Goal: Task Accomplishment & Management: Use online tool/utility

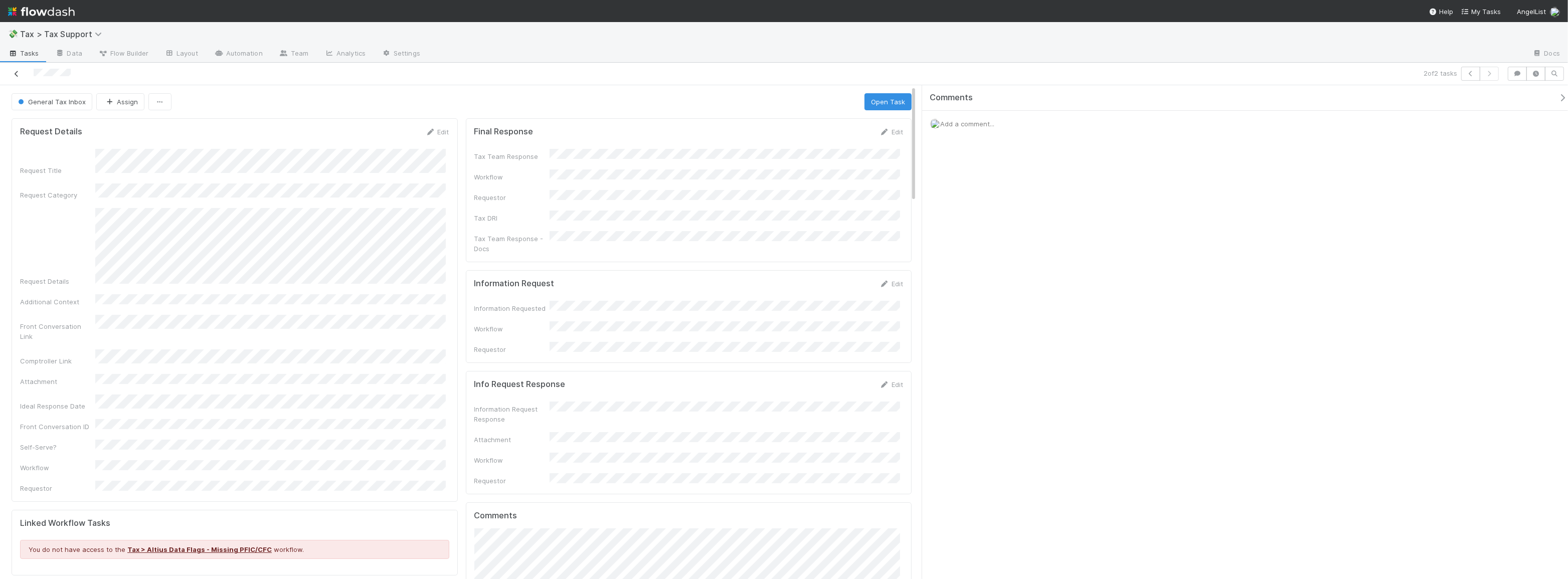
click at [20, 76] on icon at bounding box center [16, 74] width 10 height 7
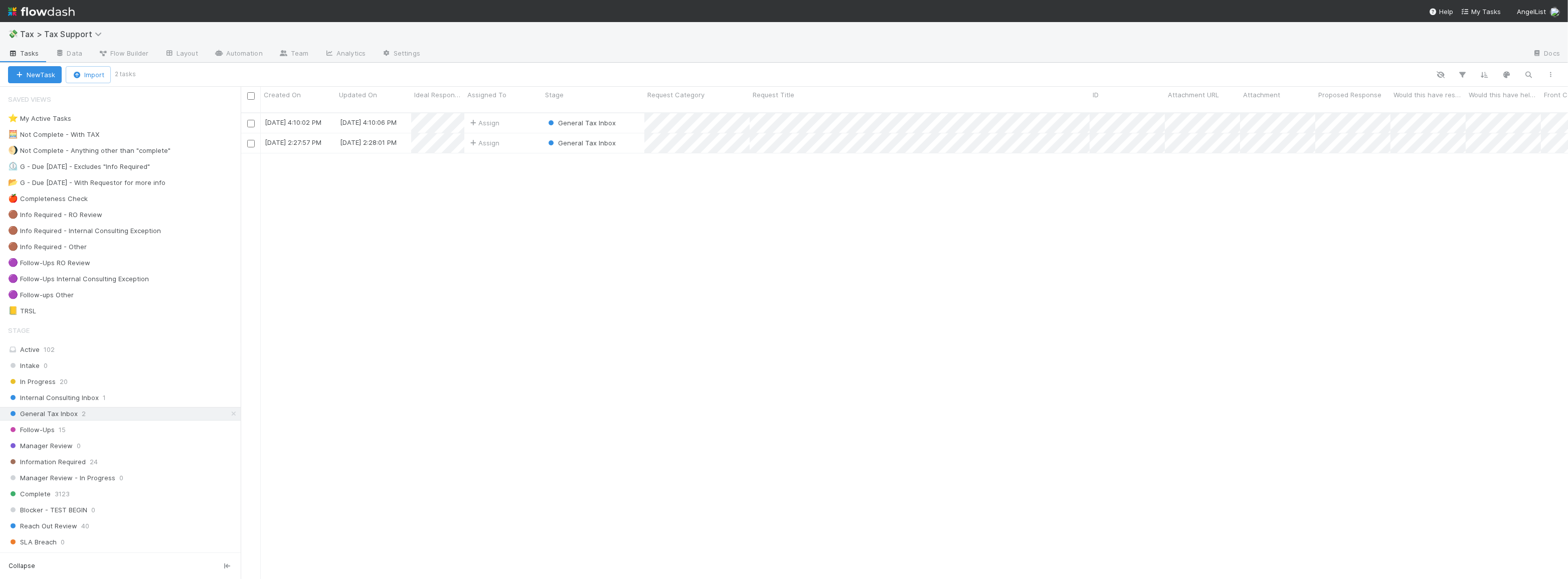
scroll to position [468, 1320]
click at [522, 135] on div "Assign" at bounding box center [503, 143] width 78 height 20
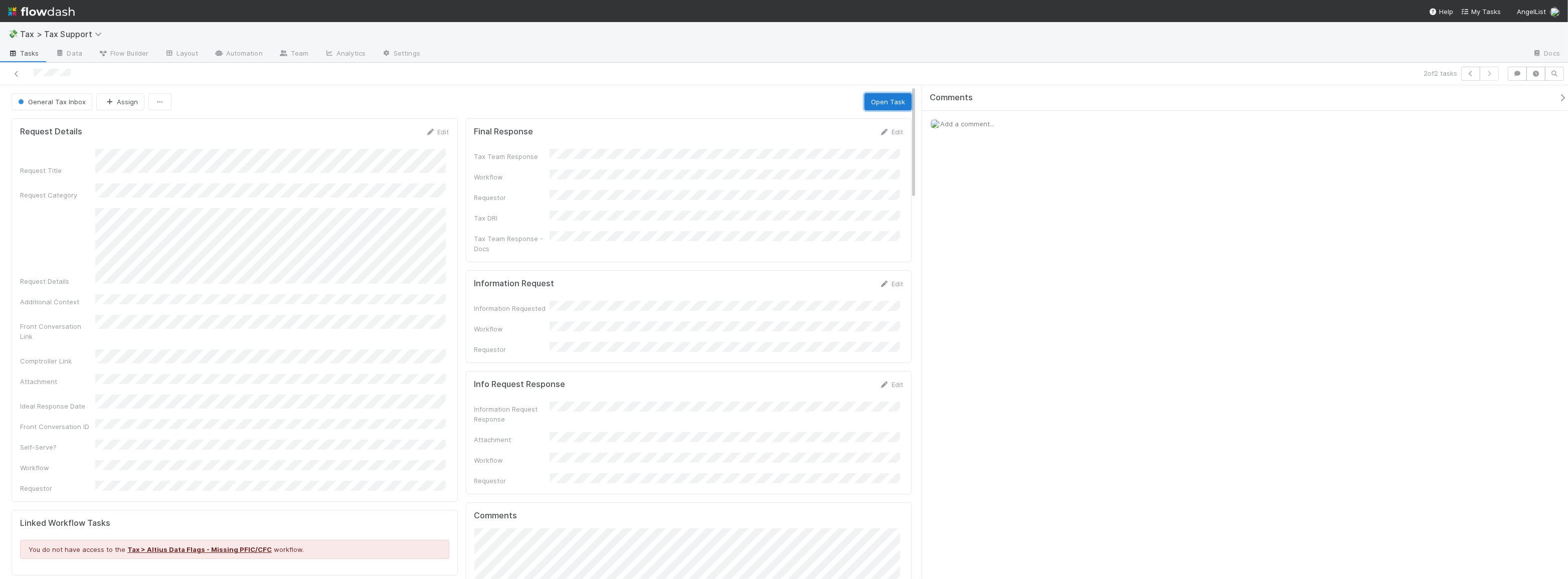
click at [885, 99] on button "Open Task" at bounding box center [887, 102] width 47 height 17
click at [1517, 73] on icon "button" at bounding box center [1517, 73] width 10 height 6
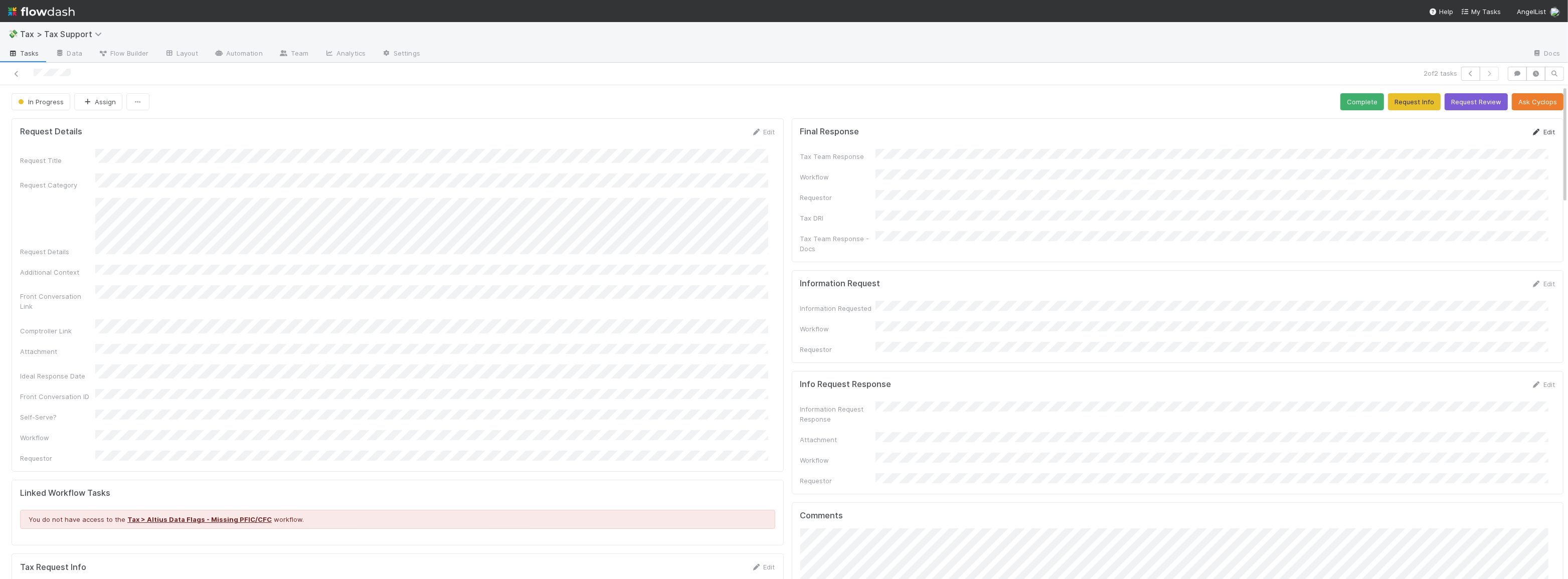
click at [1534, 132] on link "Edit" at bounding box center [1542, 131] width 23 height 8
click at [1489, 135] on button "Save" at bounding box center [1501, 135] width 28 height 17
click at [1535, 134] on link "Edit" at bounding box center [1542, 131] width 23 height 8
click at [1496, 139] on button "Save" at bounding box center [1501, 135] width 28 height 17
click at [1474, 143] on form "Final Response Edit Tax Team Response Workflow Requestor Tax DRI Tax Team Respo…" at bounding box center [1177, 197] width 755 height 141
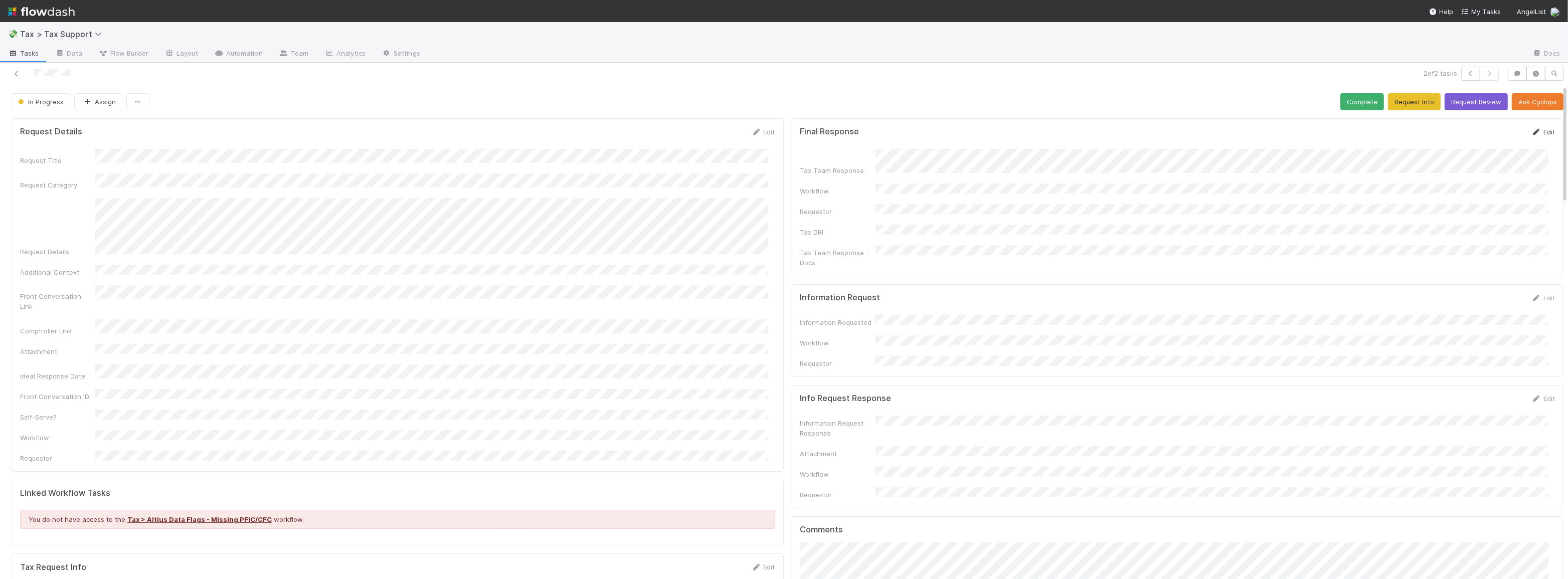
click at [1535, 129] on link "Edit" at bounding box center [1542, 131] width 23 height 8
click at [1495, 135] on button "Save" at bounding box center [1501, 135] width 28 height 17
click at [1349, 98] on button "Complete" at bounding box center [1362, 102] width 44 height 17
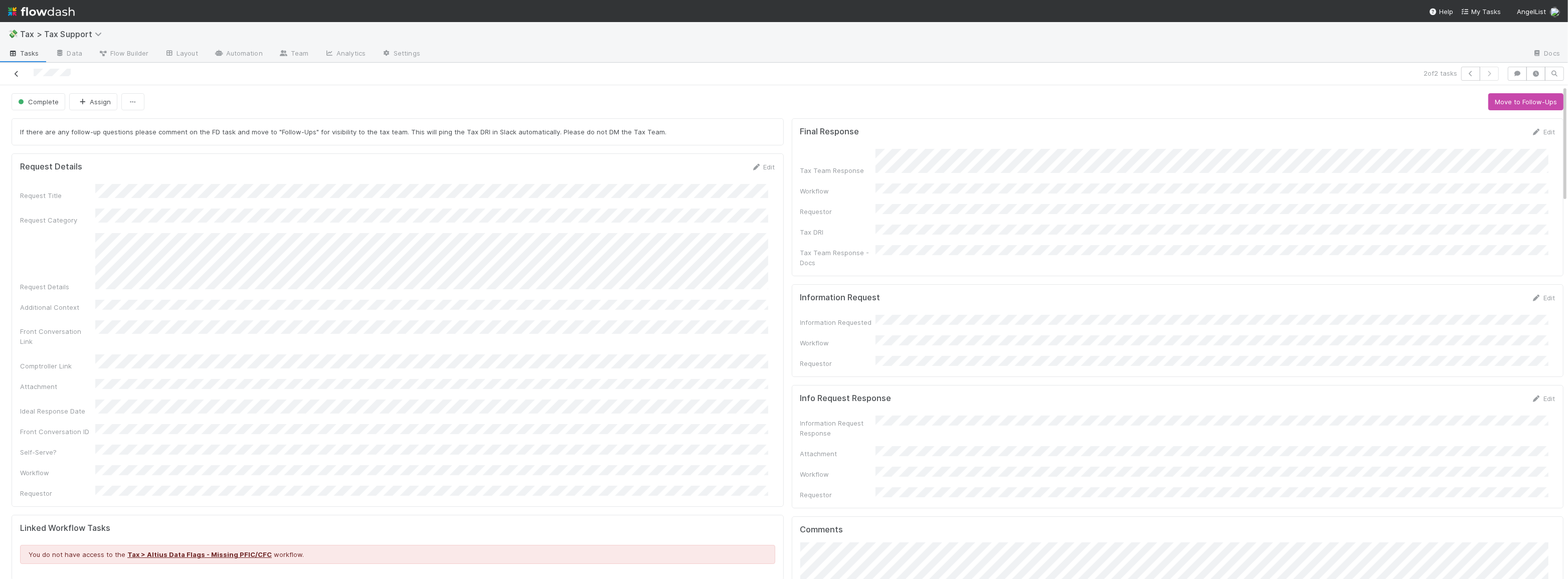
click at [14, 75] on icon at bounding box center [16, 74] width 10 height 7
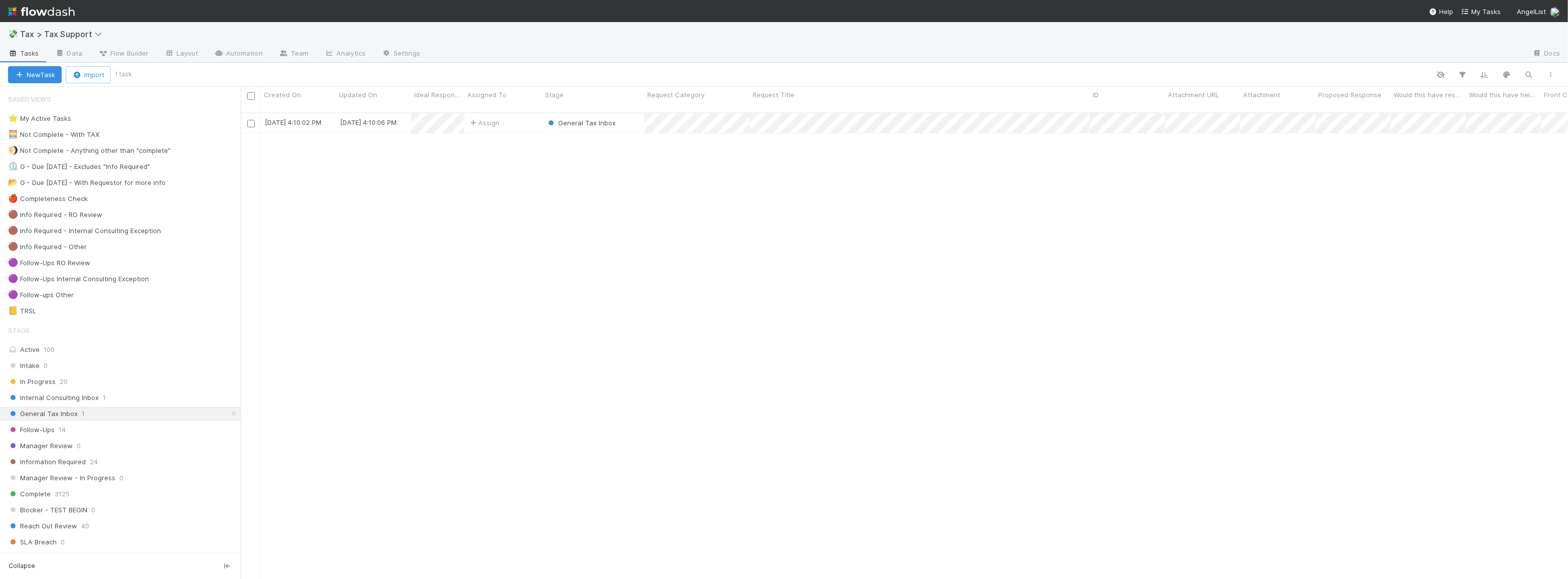
scroll to position [468, 1320]
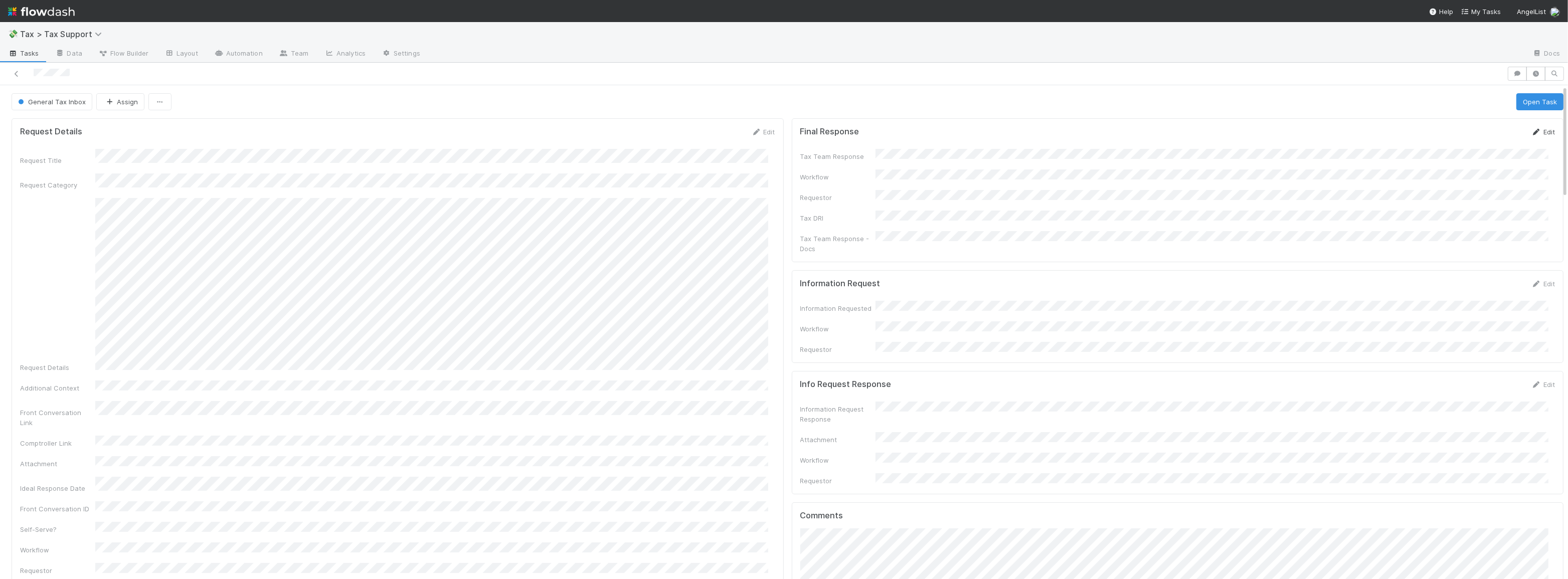
click at [1537, 130] on link "Edit" at bounding box center [1542, 131] width 23 height 8
click at [1487, 136] on button "Save" at bounding box center [1501, 135] width 28 height 17
click at [1527, 104] on button "Open Task" at bounding box center [1540, 102] width 47 height 17
click at [1363, 104] on button "Complete" at bounding box center [1362, 102] width 44 height 17
click at [16, 78] on link at bounding box center [16, 74] width 10 height 10
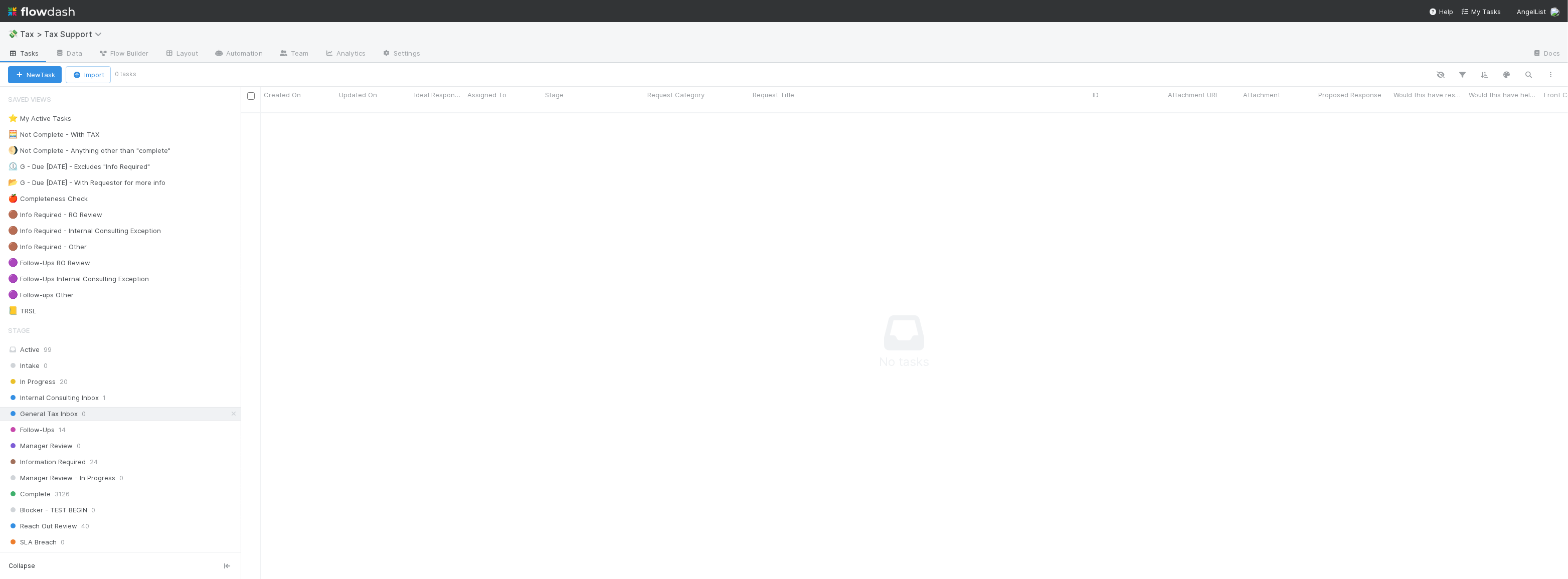
scroll to position [461, 1320]
click at [103, 431] on div "Follow-Ups 14" at bounding box center [124, 430] width 233 height 13
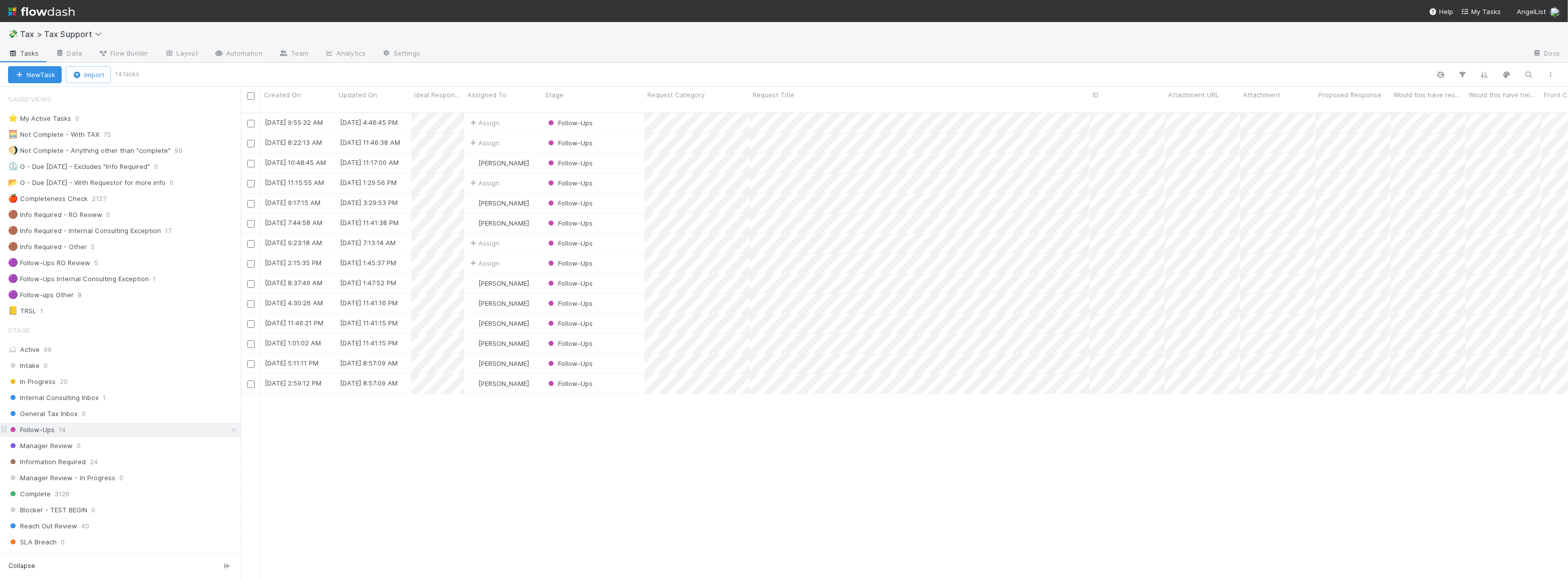
scroll to position [468, 1320]
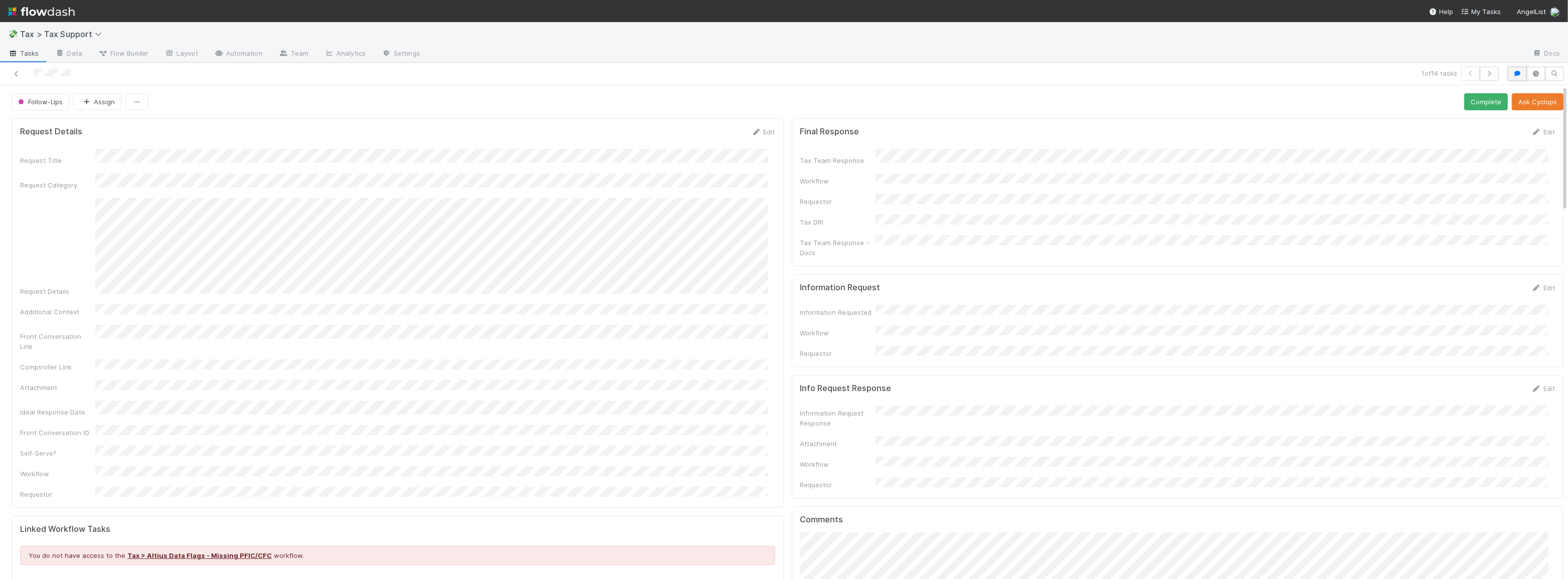
click at [1512, 71] on icon "button" at bounding box center [1517, 73] width 10 height 6
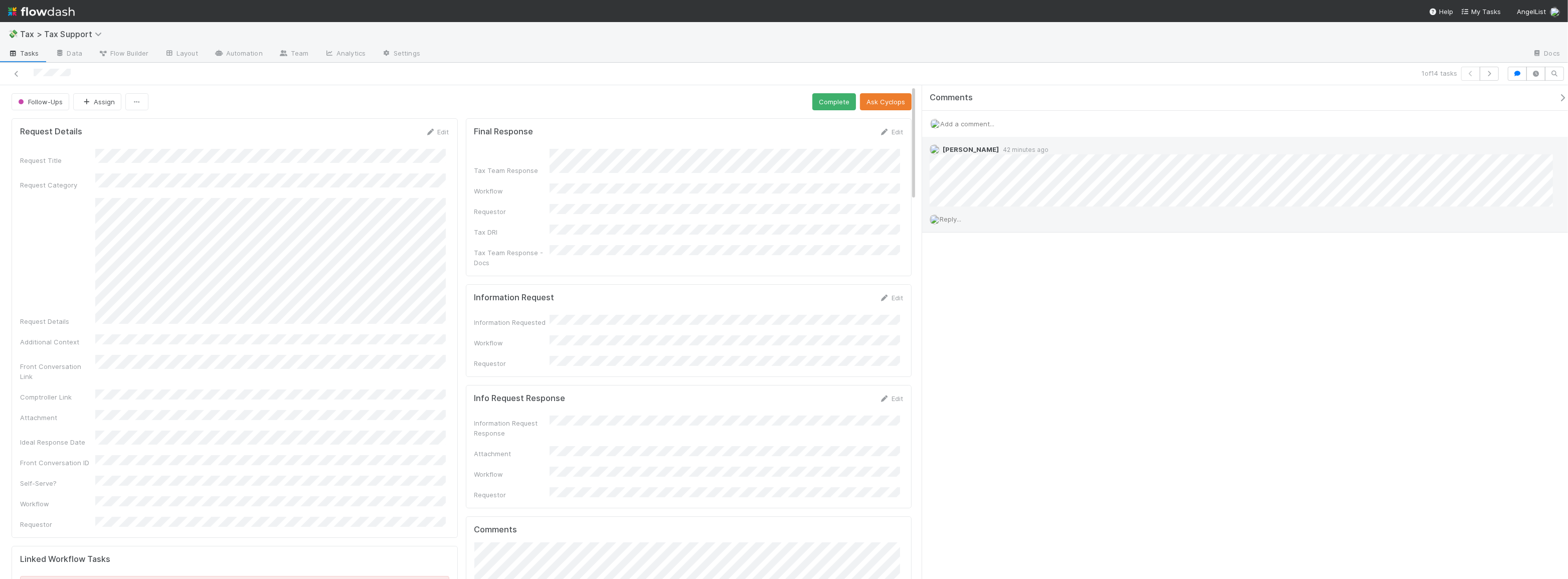
click at [945, 219] on span "Reply..." at bounding box center [950, 218] width 22 height 8
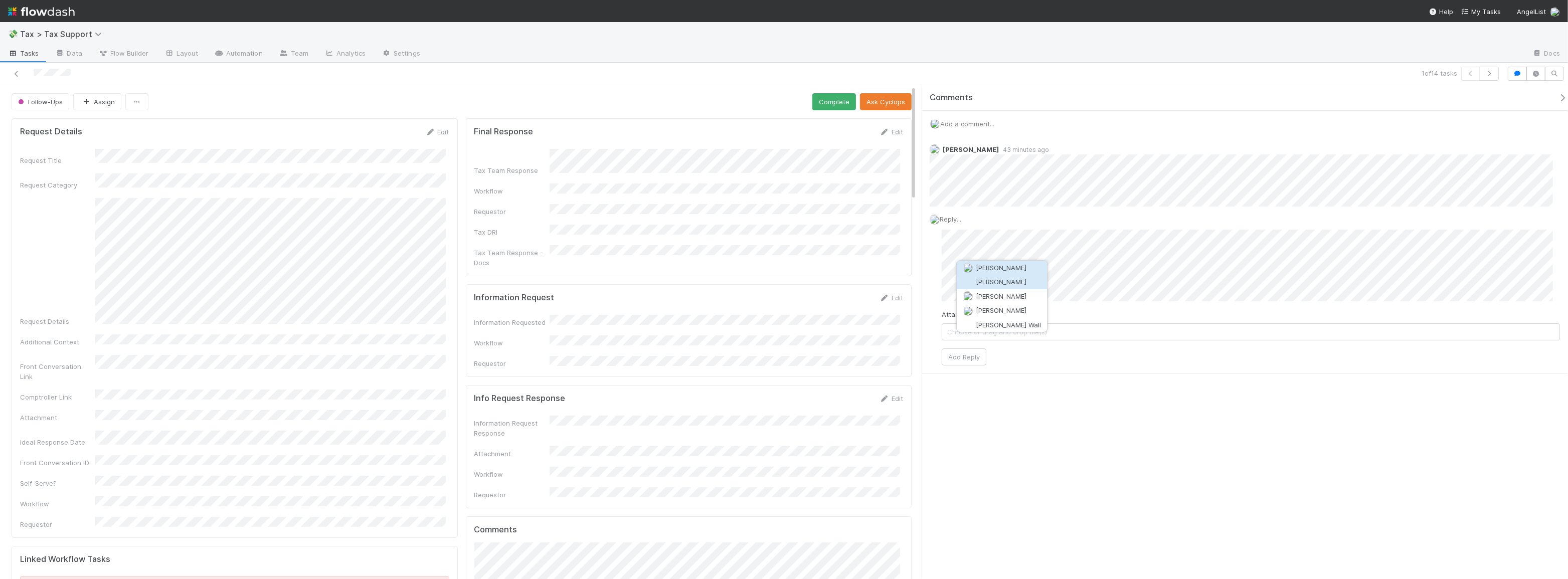
click at [1017, 282] on span "[PERSON_NAME]" at bounding box center [1000, 282] width 51 height 8
click at [1113, 286] on button "Sam Dragul" at bounding box center [1097, 286] width 76 height 14
type input "https://flowdash.internal.angellist.com/workflows/AM6IYQ/tasks/rEsY1dz3"
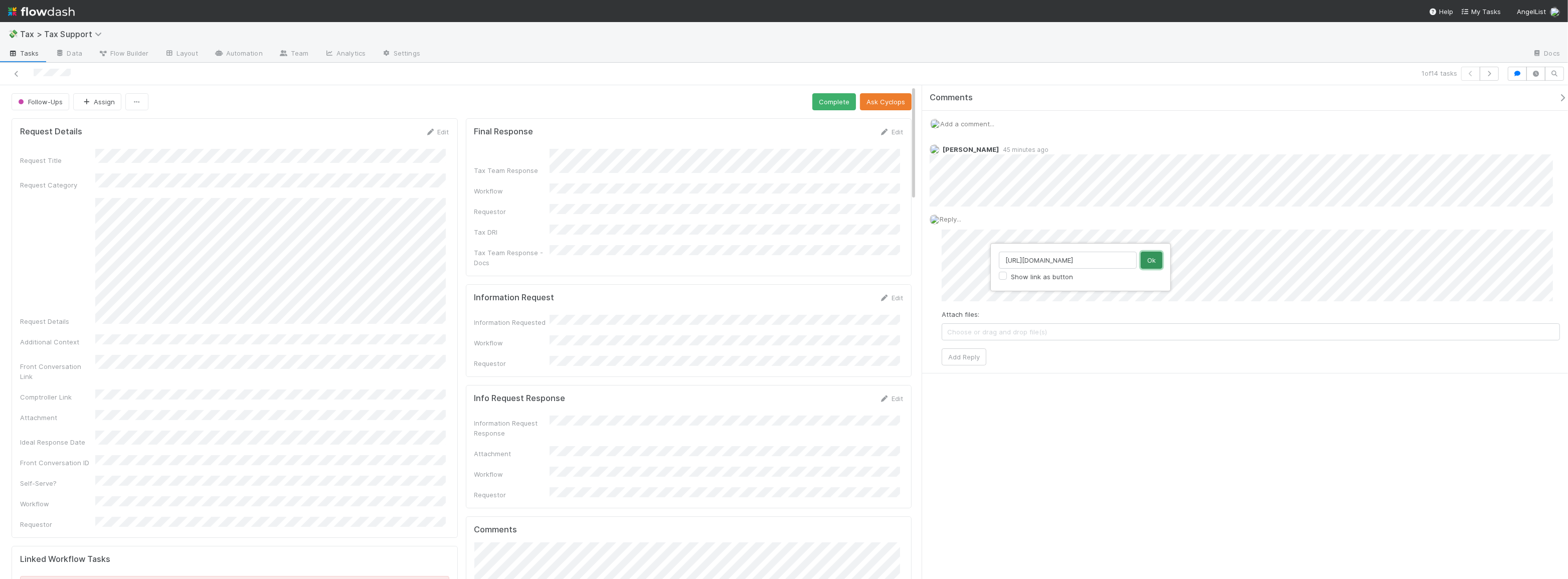
click at [1152, 266] on button "Ok" at bounding box center [1151, 261] width 22 height 17
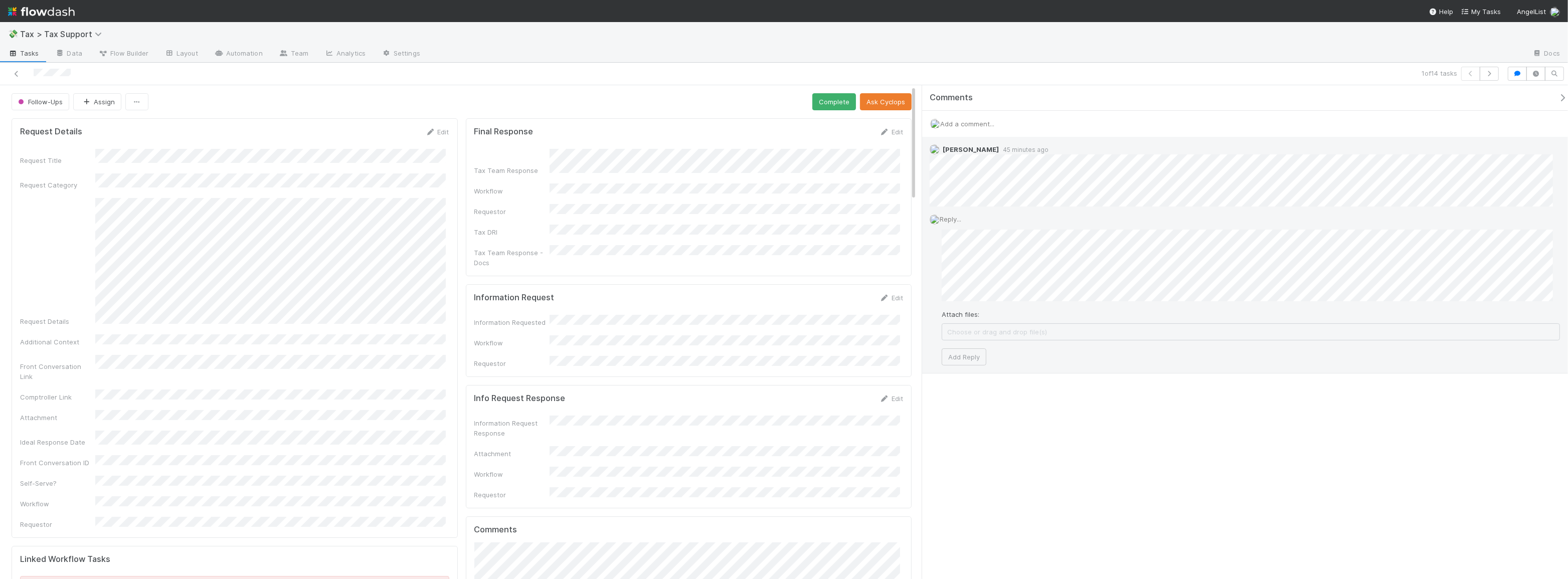
drag, startPoint x: 1194, startPoint y: 316, endPoint x: 1198, endPoint y: 310, distance: 7.2
click at [1195, 314] on div "Attach files: Choose or drag and drop file(s)" at bounding box center [1251, 325] width 618 height 31
click at [962, 359] on button "Add Reply" at bounding box center [964, 357] width 45 height 17
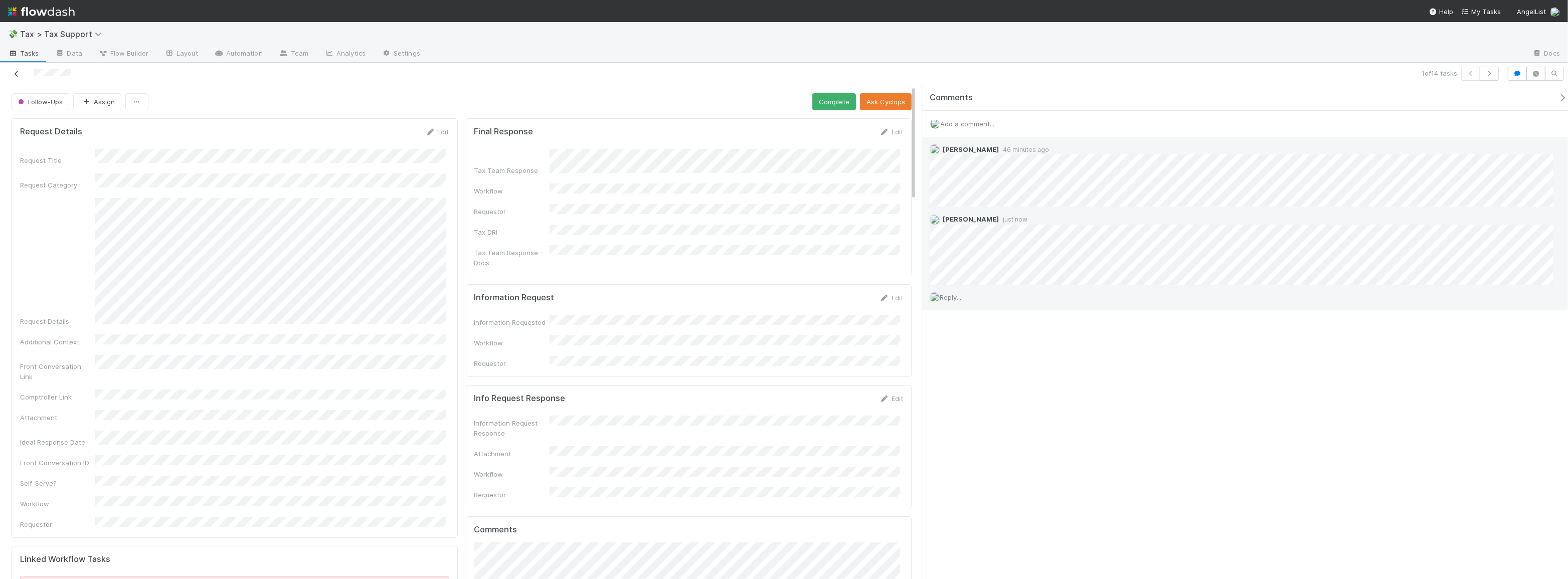
click at [14, 73] on icon at bounding box center [16, 74] width 10 height 7
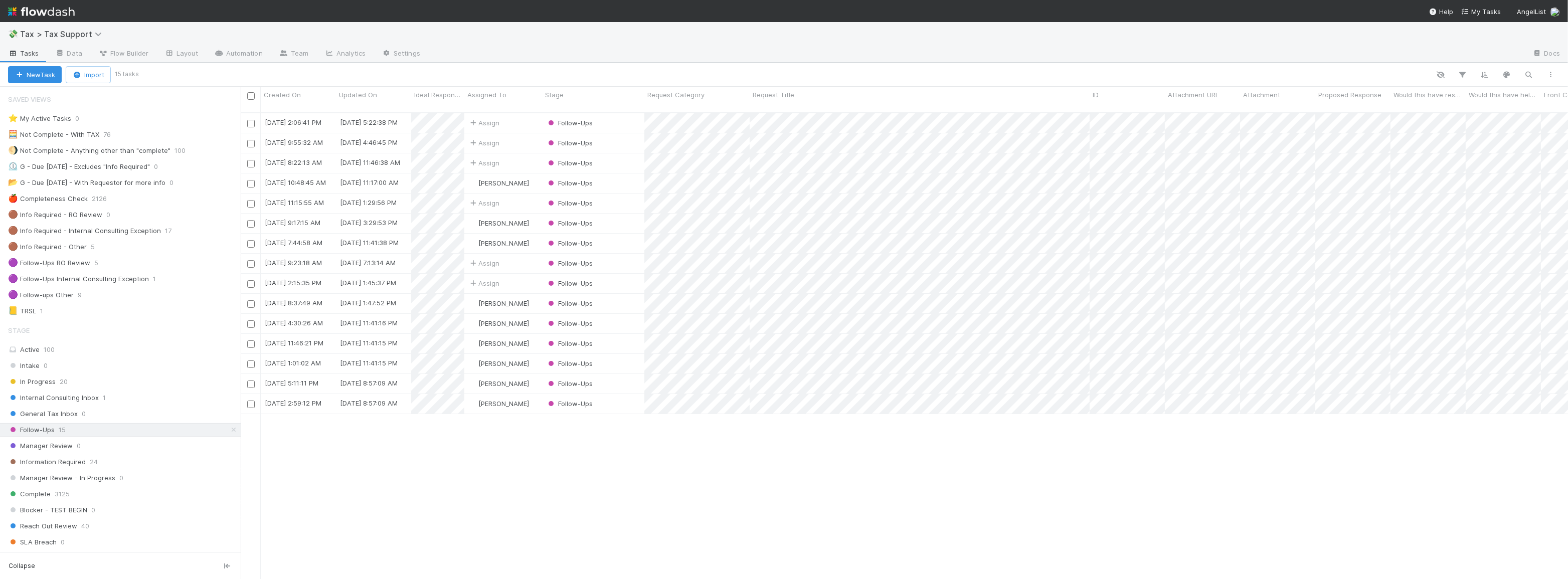
scroll to position [468, 1320]
click at [613, 116] on div "Follow-Ups" at bounding box center [593, 123] width 103 height 20
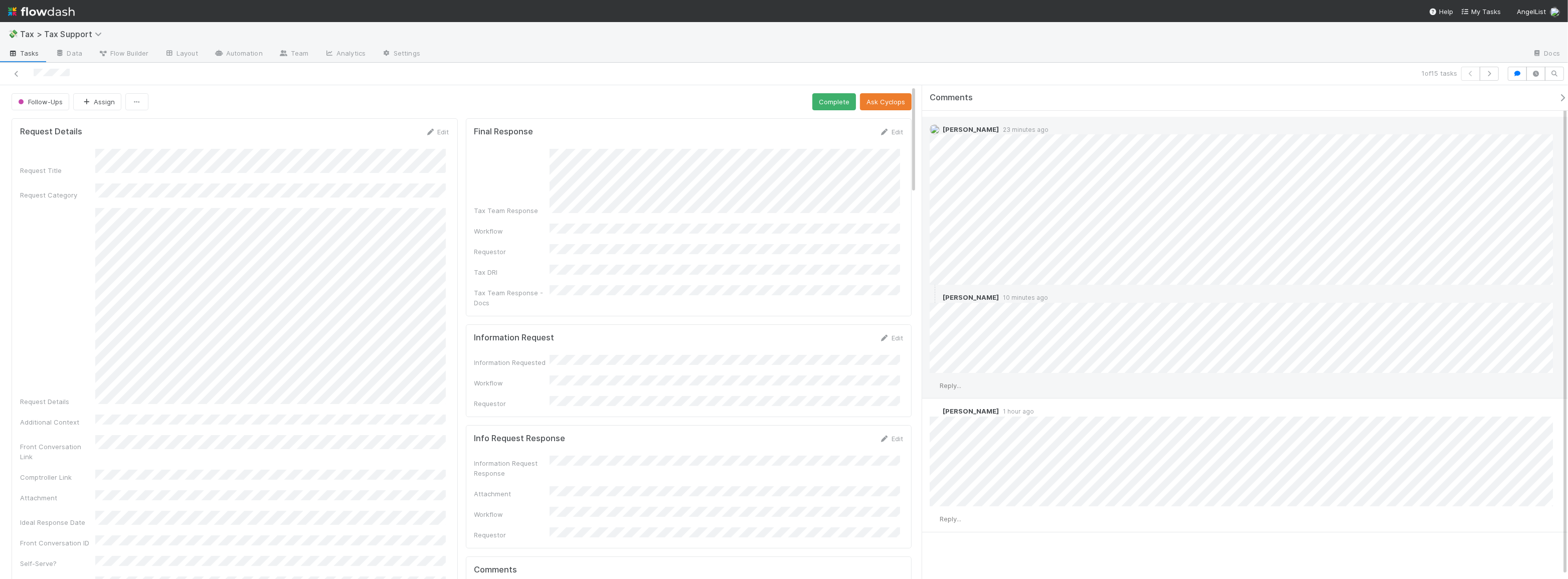
scroll to position [21, 0]
click at [19, 76] on icon at bounding box center [16, 74] width 10 height 7
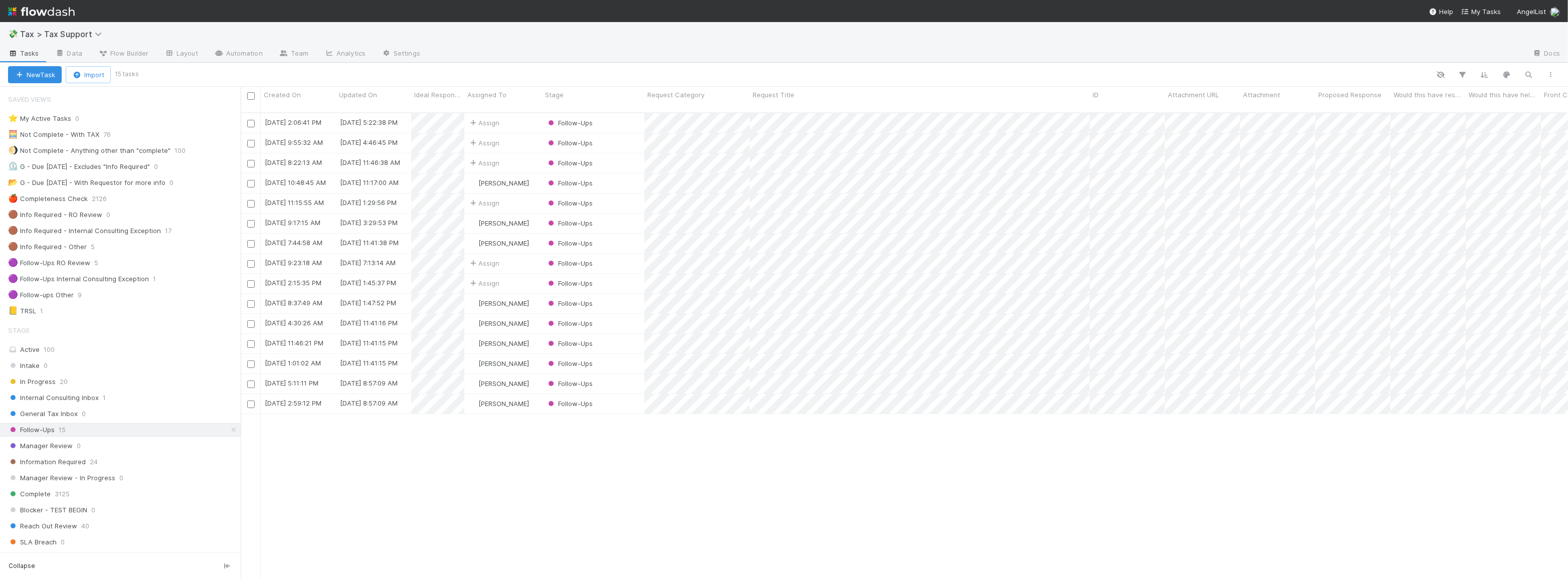
scroll to position [468, 1320]
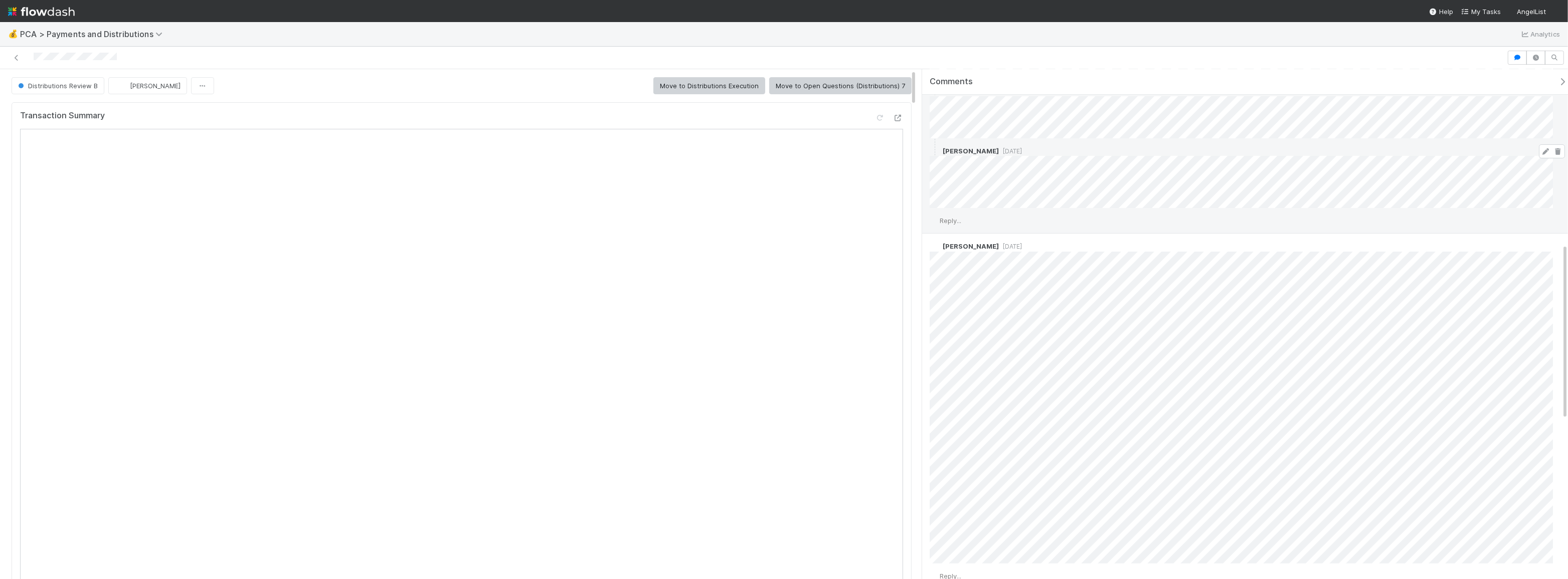
scroll to position [547, 0]
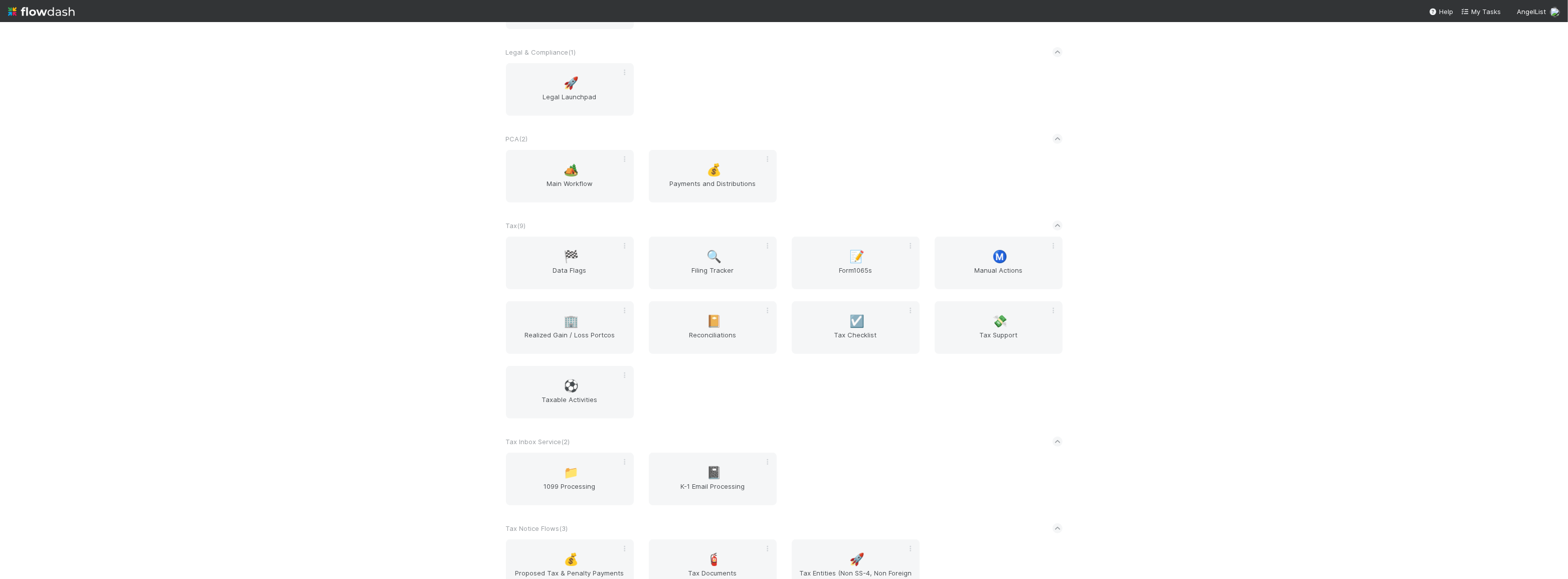
scroll to position [729, 0]
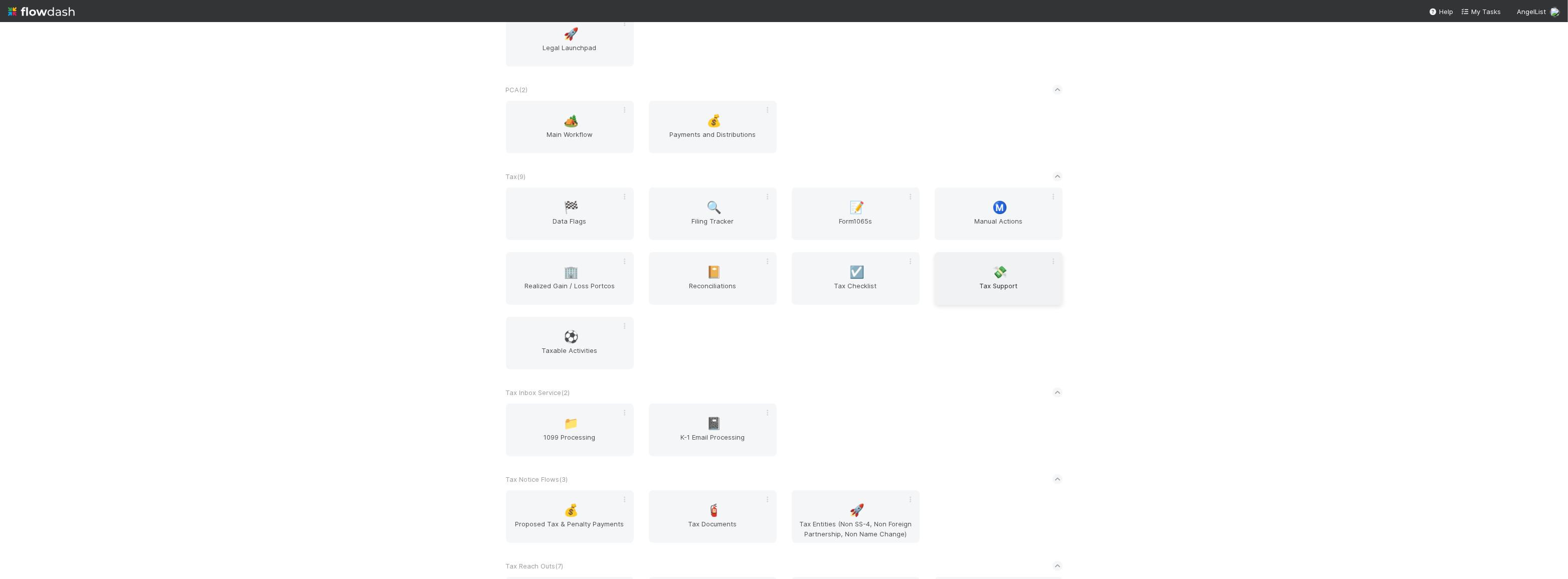
click at [992, 277] on span "💸" at bounding box center [999, 272] width 15 height 13
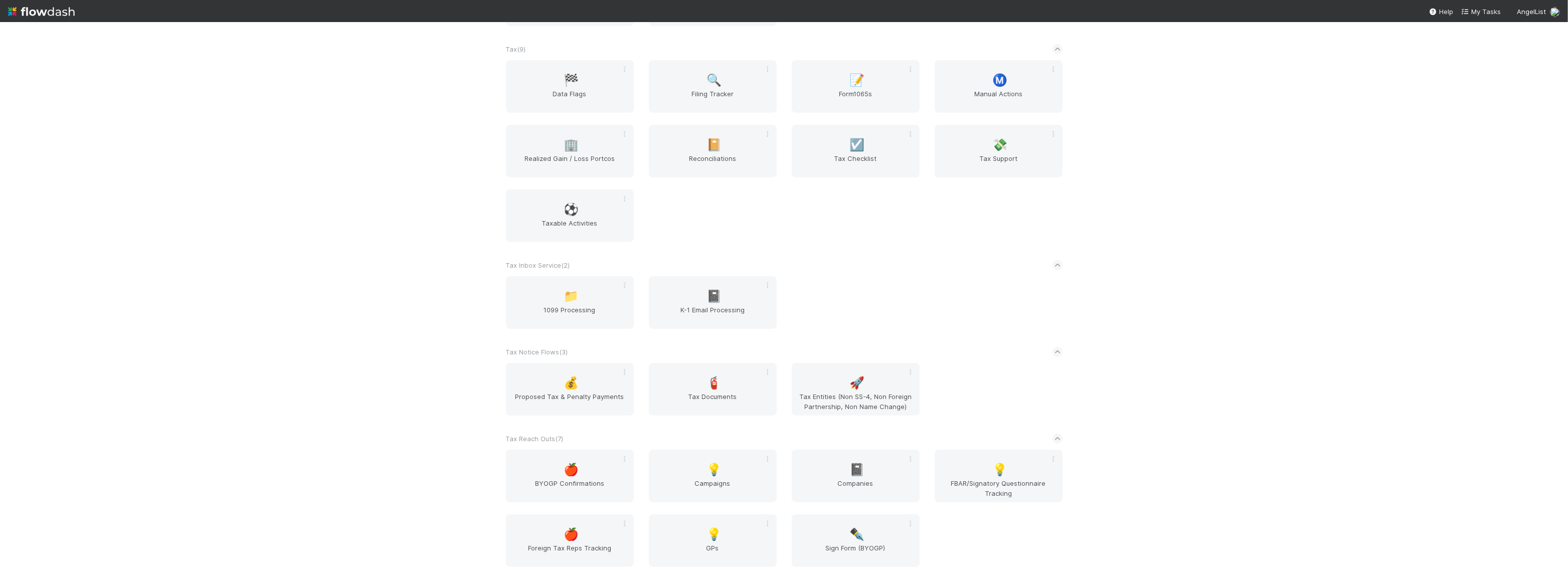
scroll to position [859, 0]
click at [818, 378] on div "🚀 Tax Entities (Non SS-4, Non Foreign Partnership, Non Name Change)" at bounding box center [856, 389] width 128 height 53
